Goal: Complete application form: Complete application form

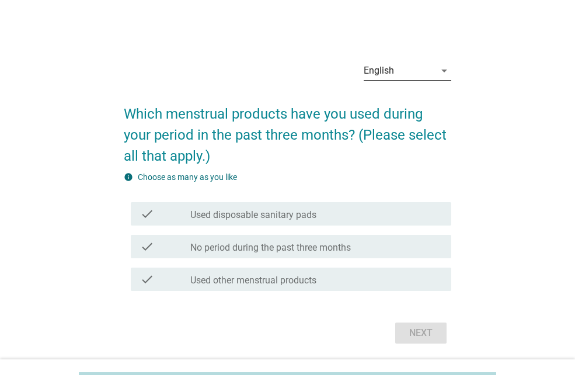
click at [446, 65] on icon "arrow_drop_down" at bounding box center [444, 71] width 14 height 14
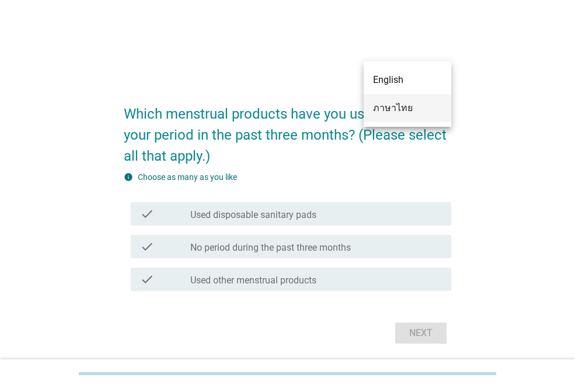
click at [402, 108] on div "ภาษาไทย" at bounding box center [407, 108] width 69 height 14
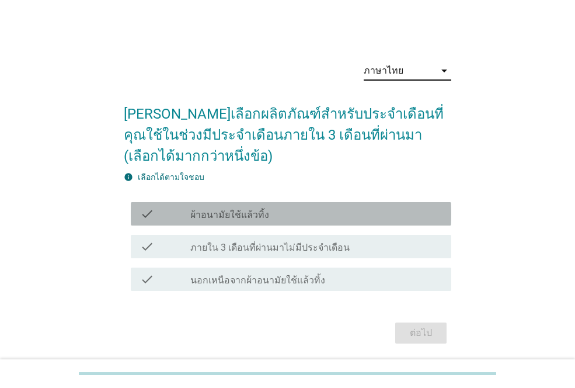
click at [217, 217] on label "ผ้าอนามัยใช้แล้วทิ้ง" at bounding box center [229, 215] width 79 height 12
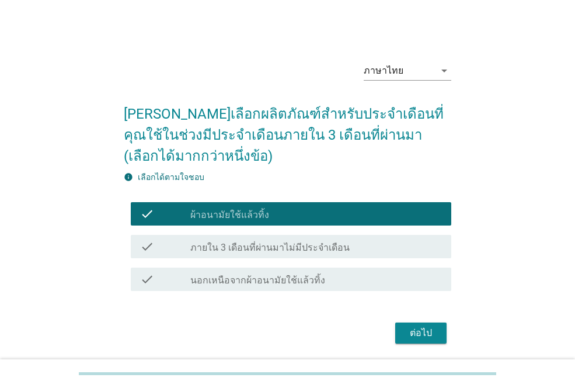
click at [430, 339] on div "ต่อไป" at bounding box center [421, 333] width 33 height 14
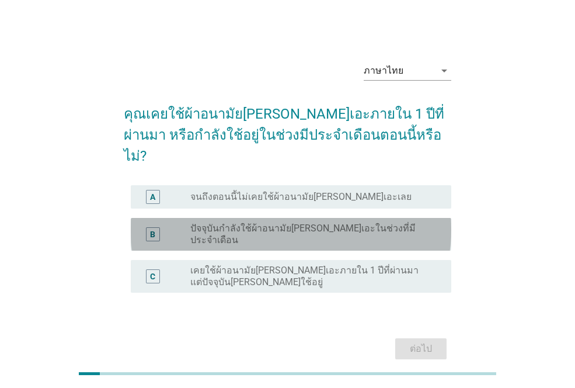
click at [284, 223] on label "ปัจจุบันกำลังใช้ผ้าอนามัย[PERSON_NAME]เอะในช่วงที่มีประจำเดือน" at bounding box center [311, 234] width 242 height 23
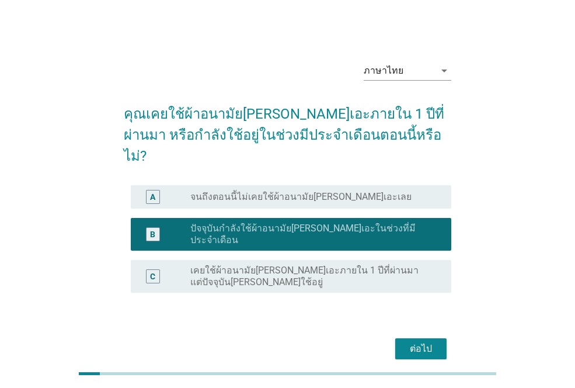
click at [420, 342] on div "ต่อไป" at bounding box center [421, 349] width 33 height 14
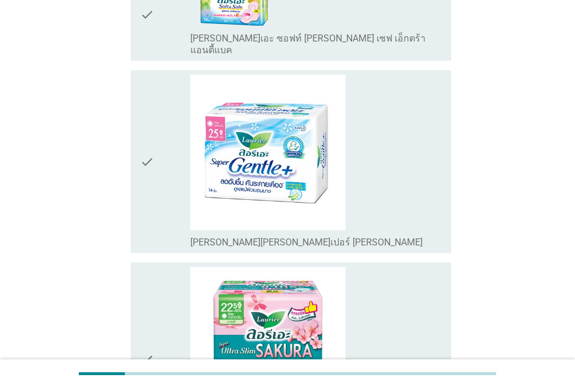
scroll to position [1635, 0]
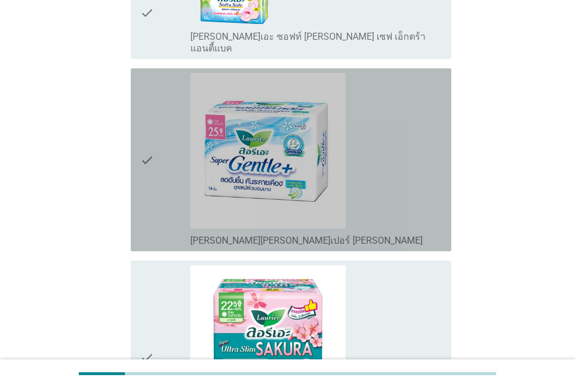
click at [150, 73] on icon "check" at bounding box center [147, 159] width 14 height 173
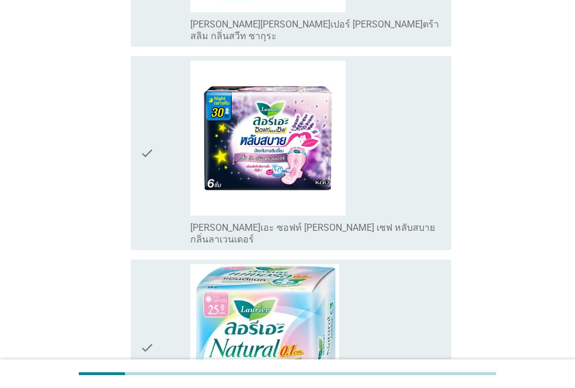
scroll to position [1928, 0]
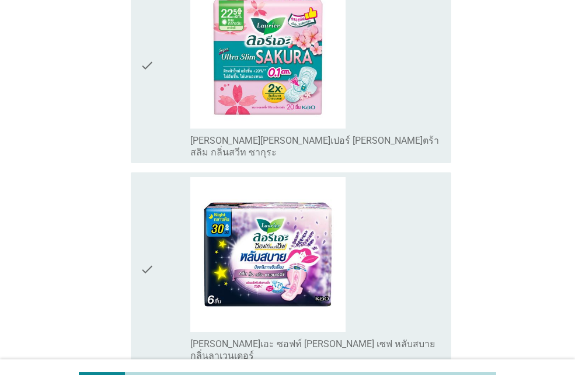
click at [393, 216] on div "check_box_outline_blank [PERSON_NAME]เอะ ซอฟท์ [PERSON_NAME] เซฟ หลับสบาย กลิ่น…" at bounding box center [316, 269] width 252 height 185
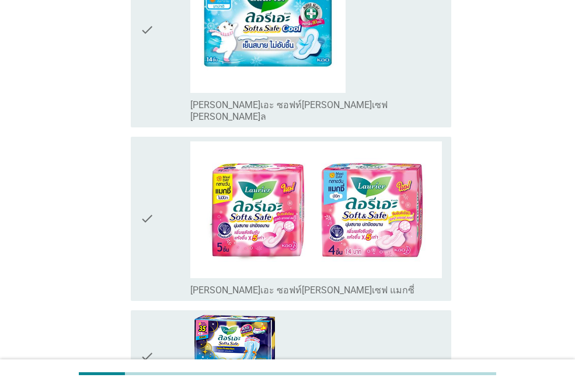
scroll to position [2714, 0]
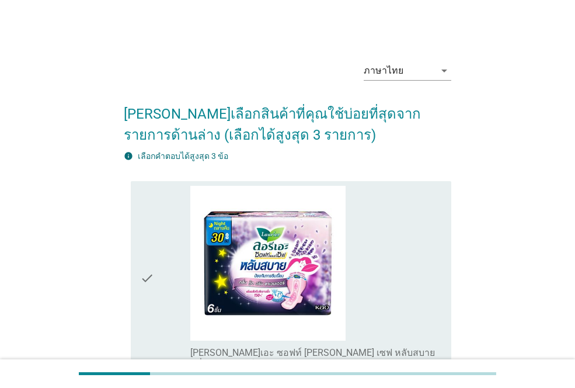
scroll to position [234, 0]
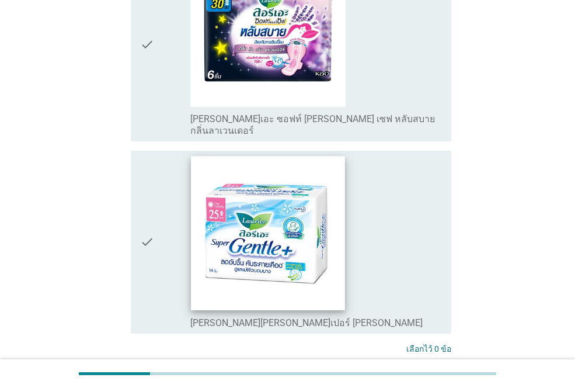
click at [266, 216] on img at bounding box center [269, 233] width 154 height 154
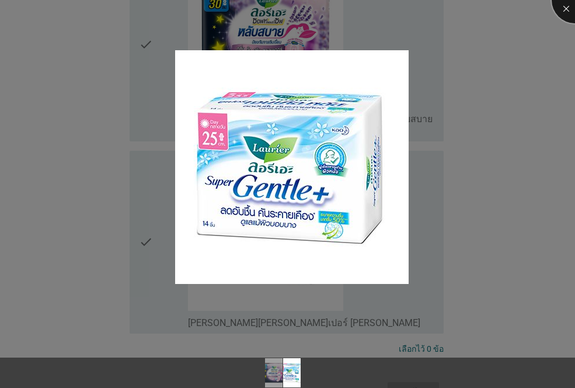
click at [562, 8] on div at bounding box center [575, 0] width 47 height 47
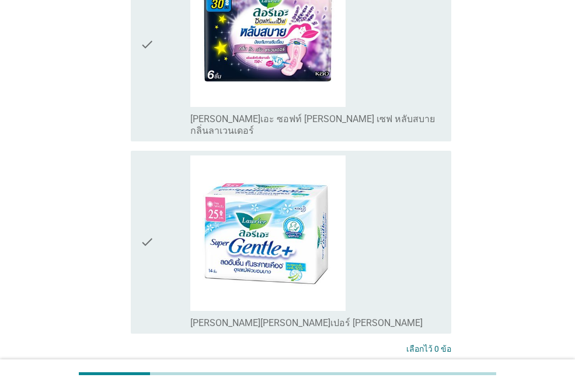
click at [162, 228] on div "check" at bounding box center [165, 241] width 50 height 173
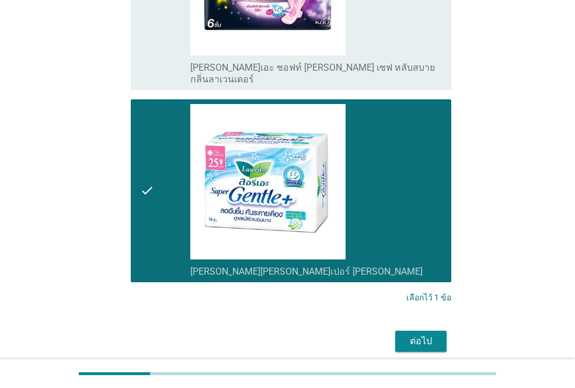
scroll to position [321, 0]
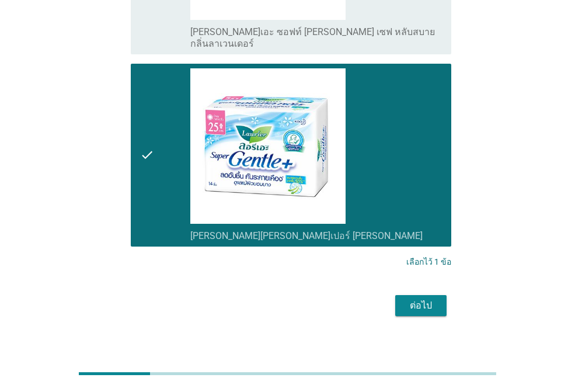
click at [402, 298] on button "ต่อไป" at bounding box center [420, 305] width 51 height 21
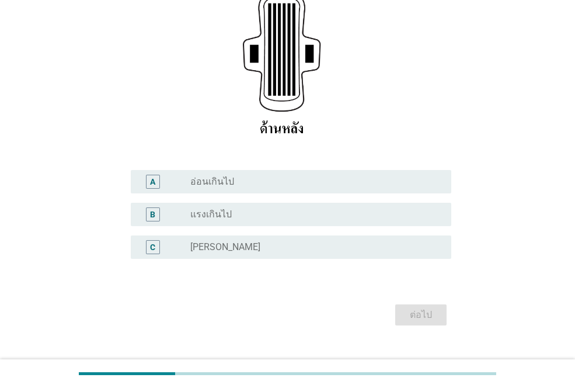
scroll to position [239, 0]
click at [195, 241] on label "[PERSON_NAME]" at bounding box center [225, 247] width 70 height 12
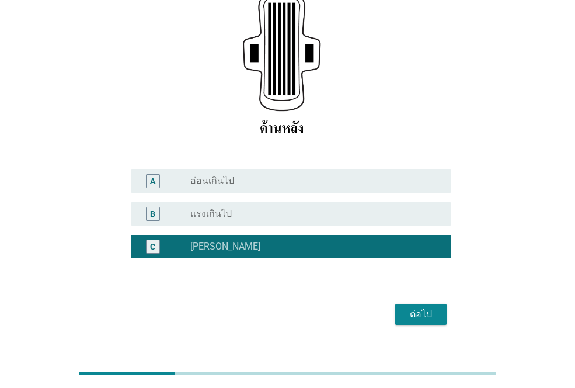
click at [437, 307] on div "ต่อไป" at bounding box center [421, 314] width 33 height 14
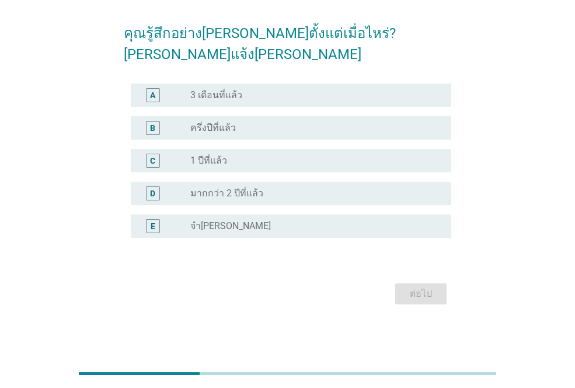
scroll to position [0, 0]
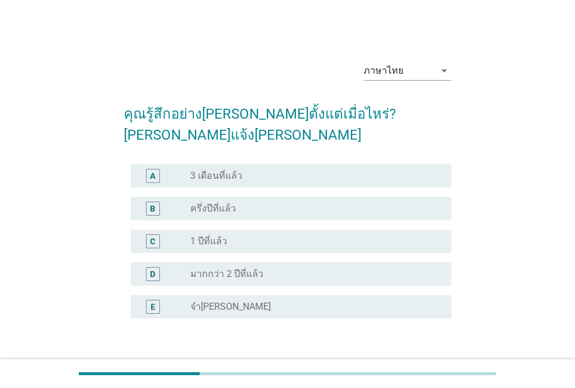
click at [213, 203] on label "ครึ่งปีที่แล้ว" at bounding box center [213, 209] width 46 height 12
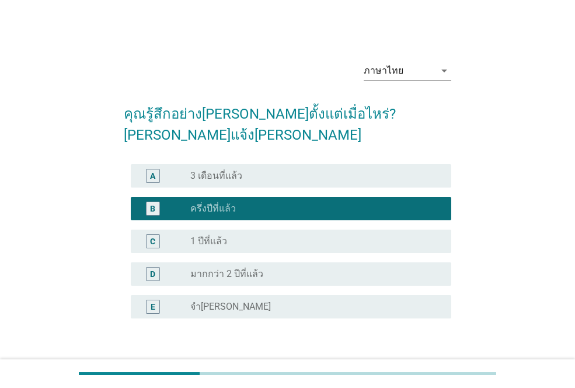
click at [418, 367] on div "ต่อไป" at bounding box center [421, 374] width 33 height 14
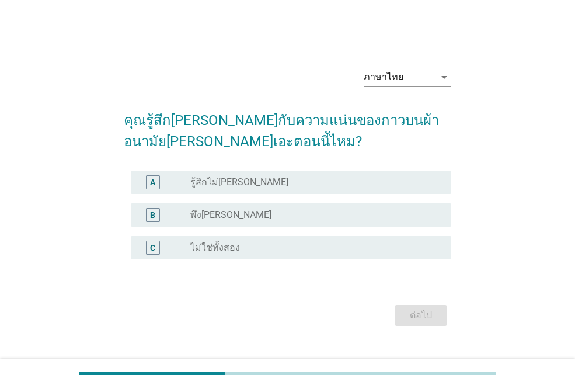
click at [220, 211] on label "พึง[PERSON_NAME]" at bounding box center [230, 215] width 81 height 12
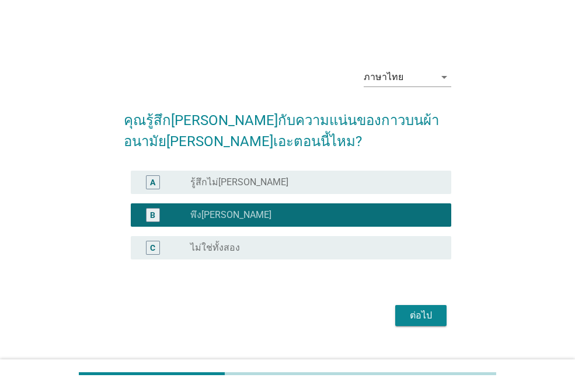
click at [428, 312] on div "ต่อไป" at bounding box center [421, 315] width 33 height 14
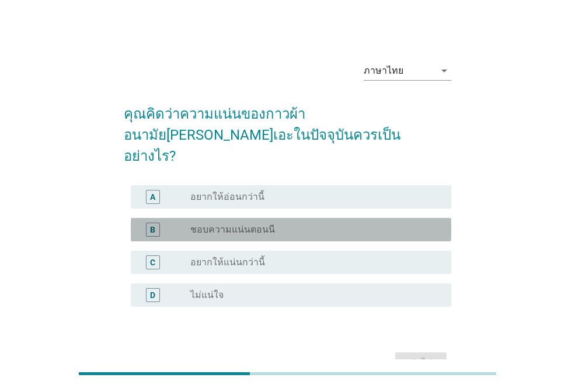
click at [227, 224] on label "ชอบความแน่นตอนนี" at bounding box center [232, 230] width 85 height 12
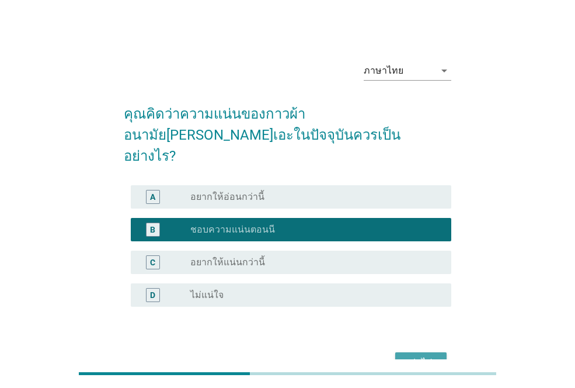
click at [443, 352] on button "ต่อไป" at bounding box center [420, 362] width 51 height 21
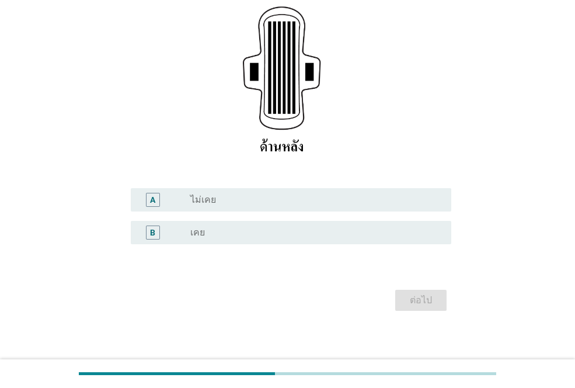
scroll to position [207, 0]
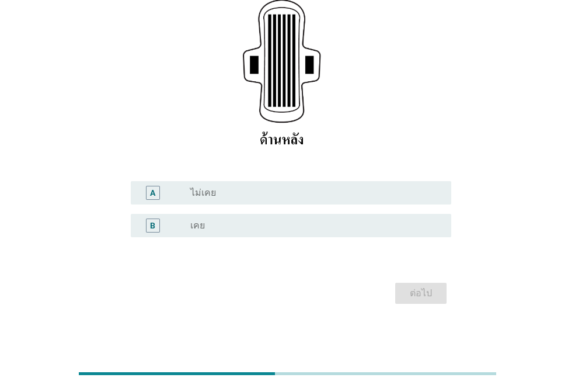
click at [227, 195] on div "radio_button_unchecked ไม่เคย" at bounding box center [311, 193] width 242 height 12
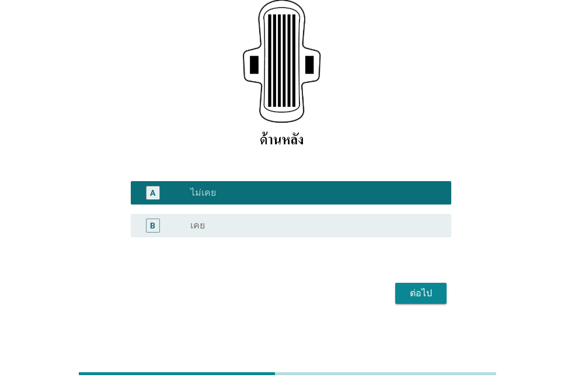
click at [422, 297] on div "ต่อไป" at bounding box center [421, 293] width 33 height 14
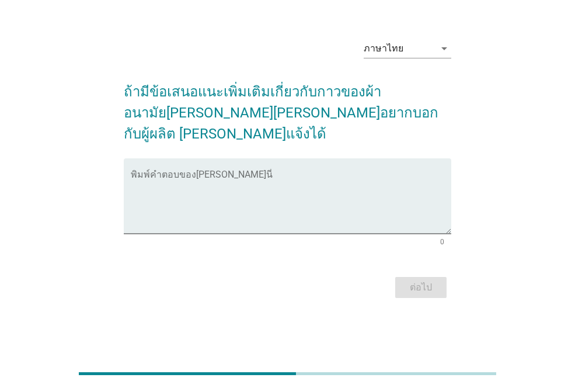
scroll to position [0, 0]
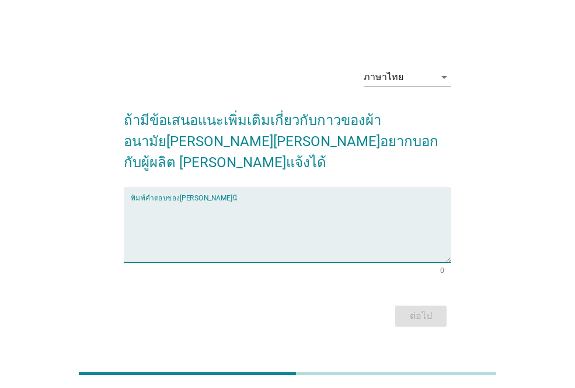
click at [135, 241] on textarea "พิมพ์คำตอบของคุณ ที่นี่" at bounding box center [291, 231] width 321 height 61
type textarea "v"
type textarea "อย่างตอนนี้ดีอยู่แล้ว"
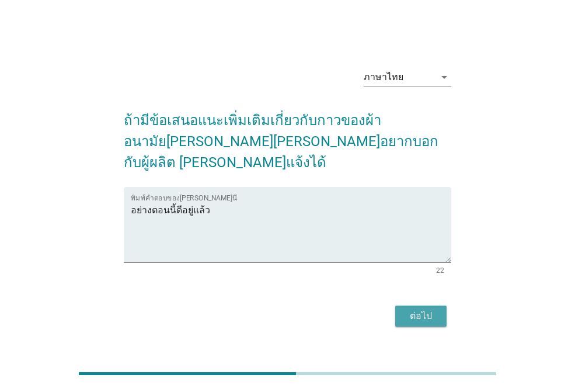
click at [432, 309] on div "ต่อไป" at bounding box center [421, 316] width 33 height 14
